Goal: Task Accomplishment & Management: Manage account settings

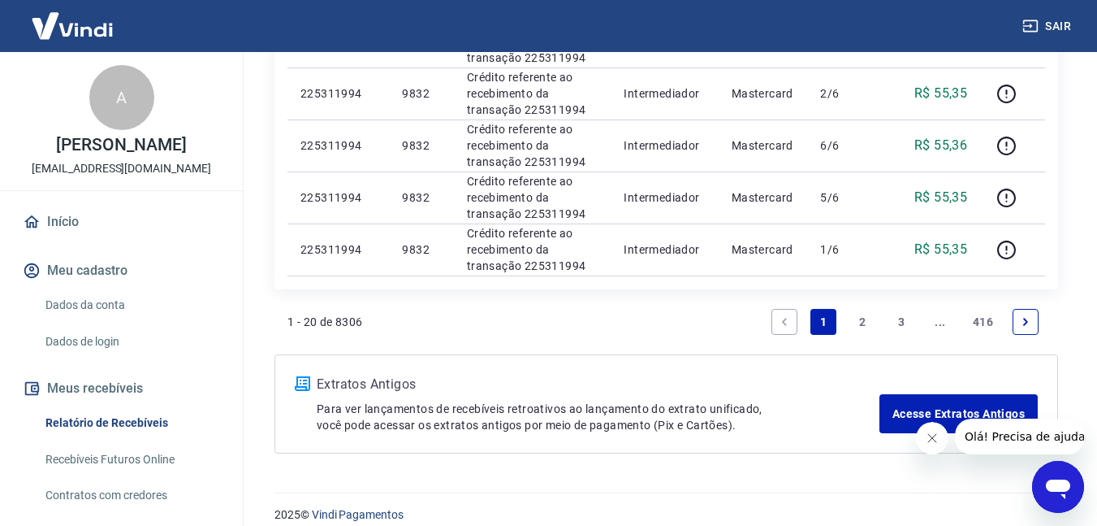
scroll to position [1218, 0]
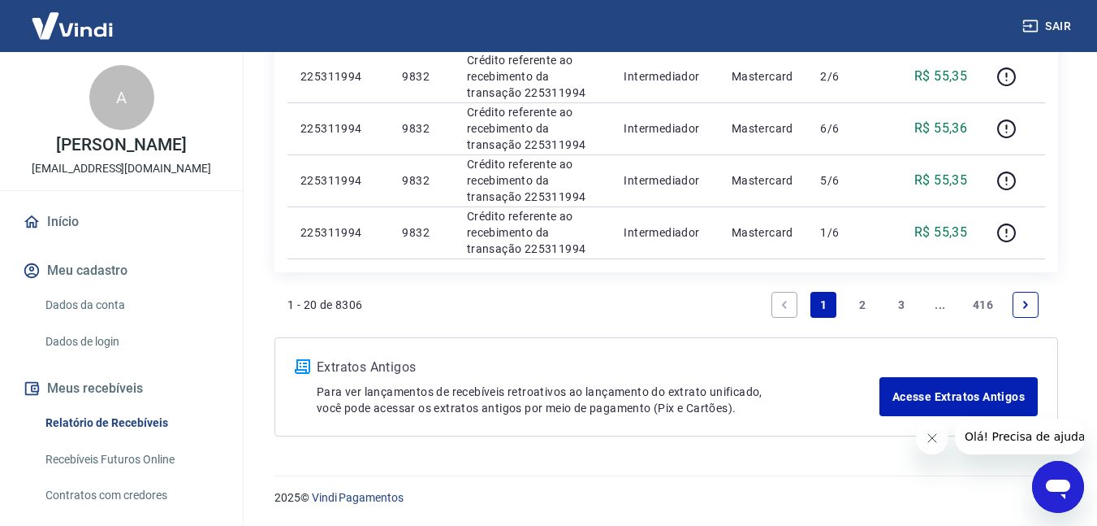
click at [859, 304] on link "2" at bounding box center [863, 305] width 26 height 26
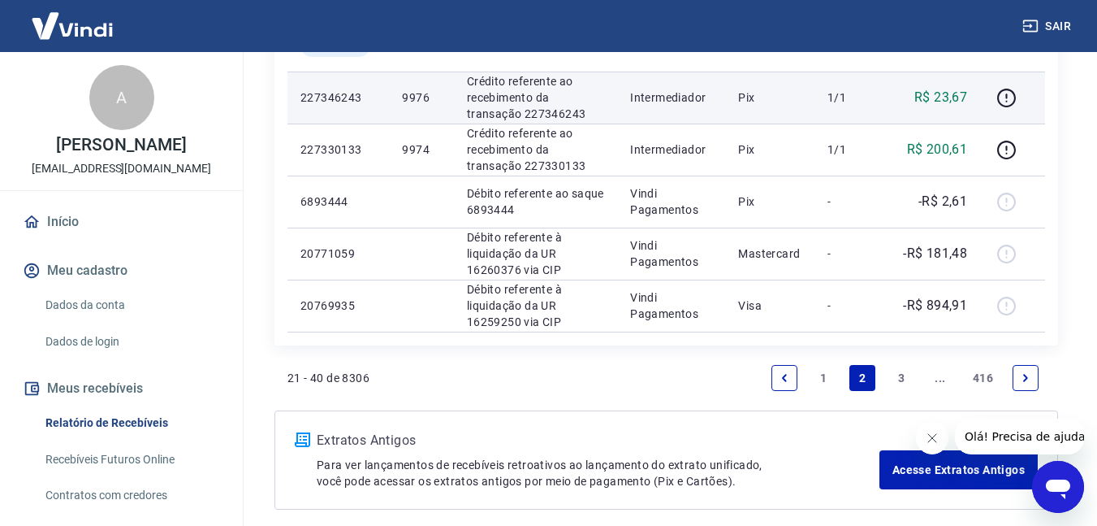
scroll to position [1270, 0]
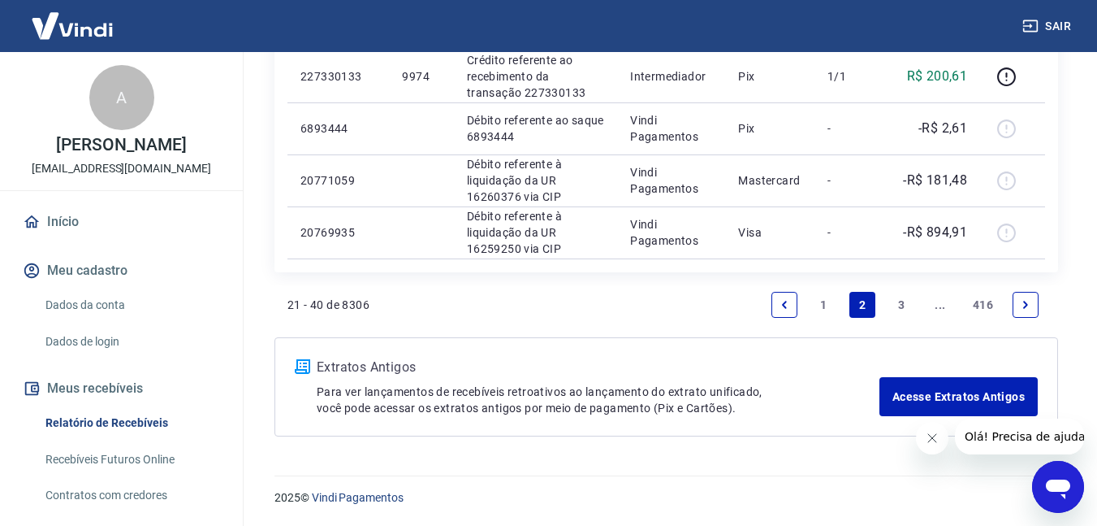
click at [829, 302] on link "1" at bounding box center [824, 305] width 26 height 26
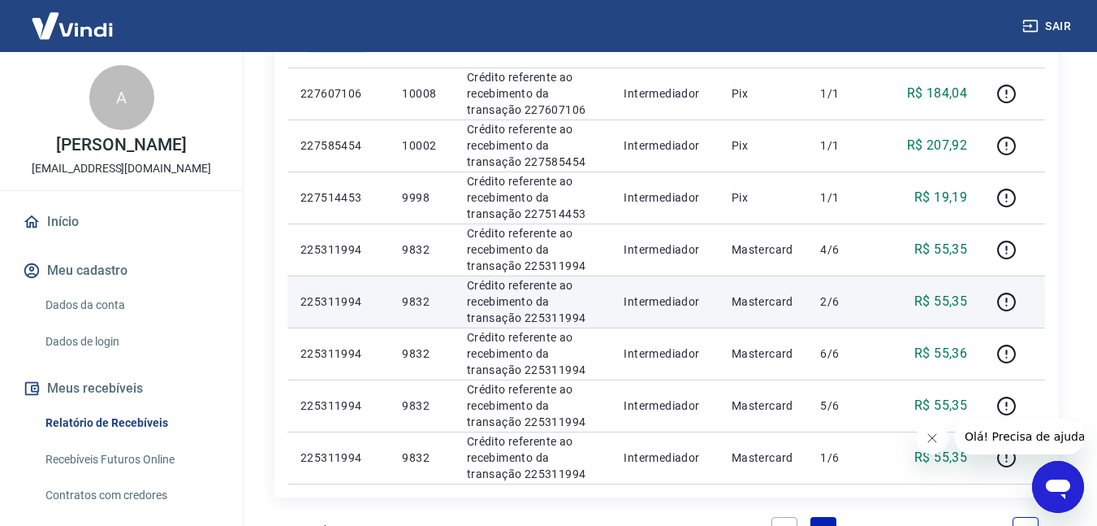
scroll to position [1055, 0]
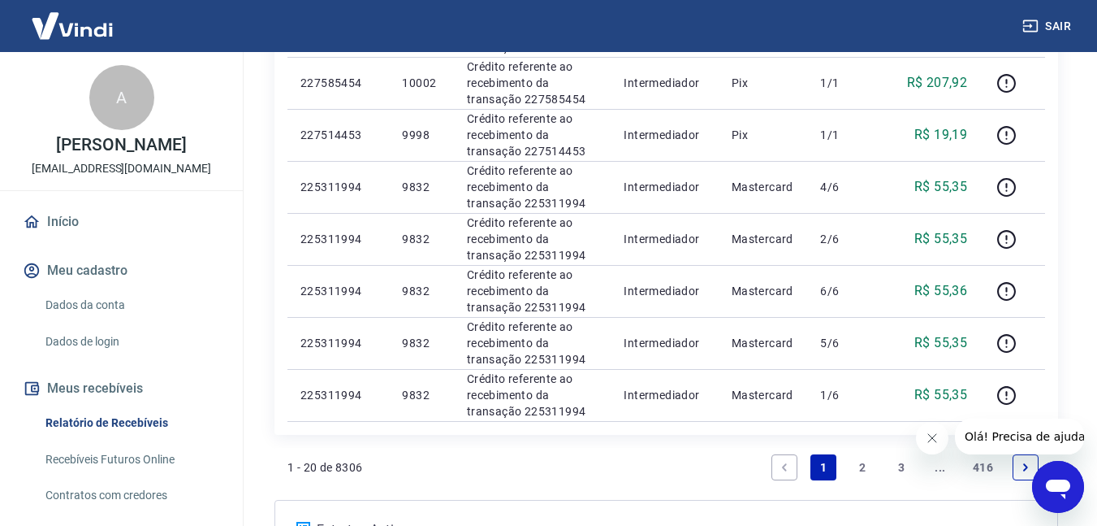
click at [861, 462] on link "2" at bounding box center [863, 467] width 26 height 26
